Goal: Task Accomplishment & Management: Use online tool/utility

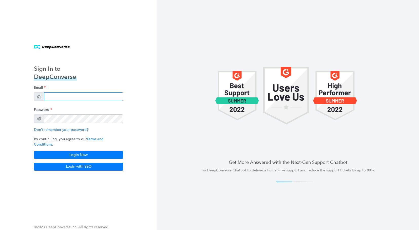
click at [57, 101] on input "email" at bounding box center [83, 96] width 79 height 9
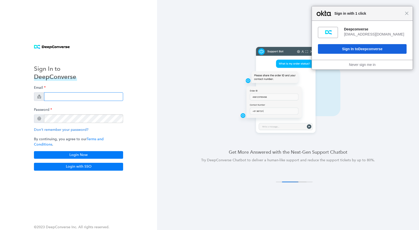
click at [85, 100] on input "email" at bounding box center [83, 96] width 79 height 9
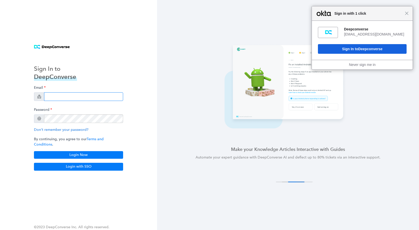
type input "[EMAIL_ADDRESS][DOMAIN_NAME]"
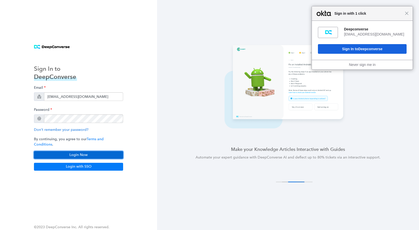
click at [79, 151] on button "Login Now" at bounding box center [78, 155] width 89 height 8
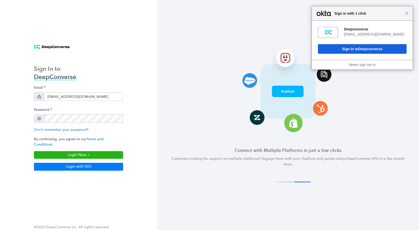
click at [408, 15] on div "Close Sign in with 1 click" at bounding box center [362, 13] width 101 height 14
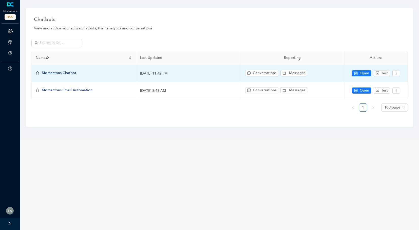
click at [352, 76] on td "Open Test" at bounding box center [376, 73] width 63 height 17
click at [355, 74] on icon "control" at bounding box center [356, 73] width 4 height 4
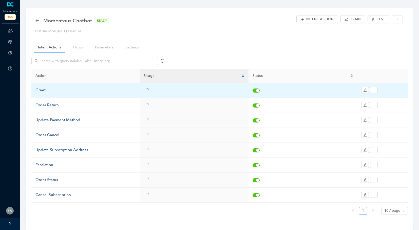
click at [44, 90] on div "Greet" at bounding box center [85, 90] width 101 height 6
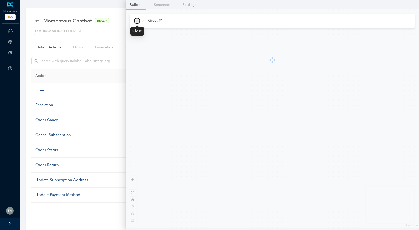
click at [138, 21] on icon "close" at bounding box center [137, 21] width 4 height 4
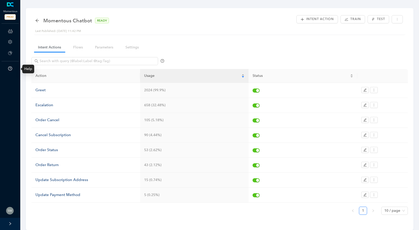
click at [11, 68] on icon "question-circle" at bounding box center [10, 68] width 4 height 4
